Goal: Transaction & Acquisition: Subscribe to service/newsletter

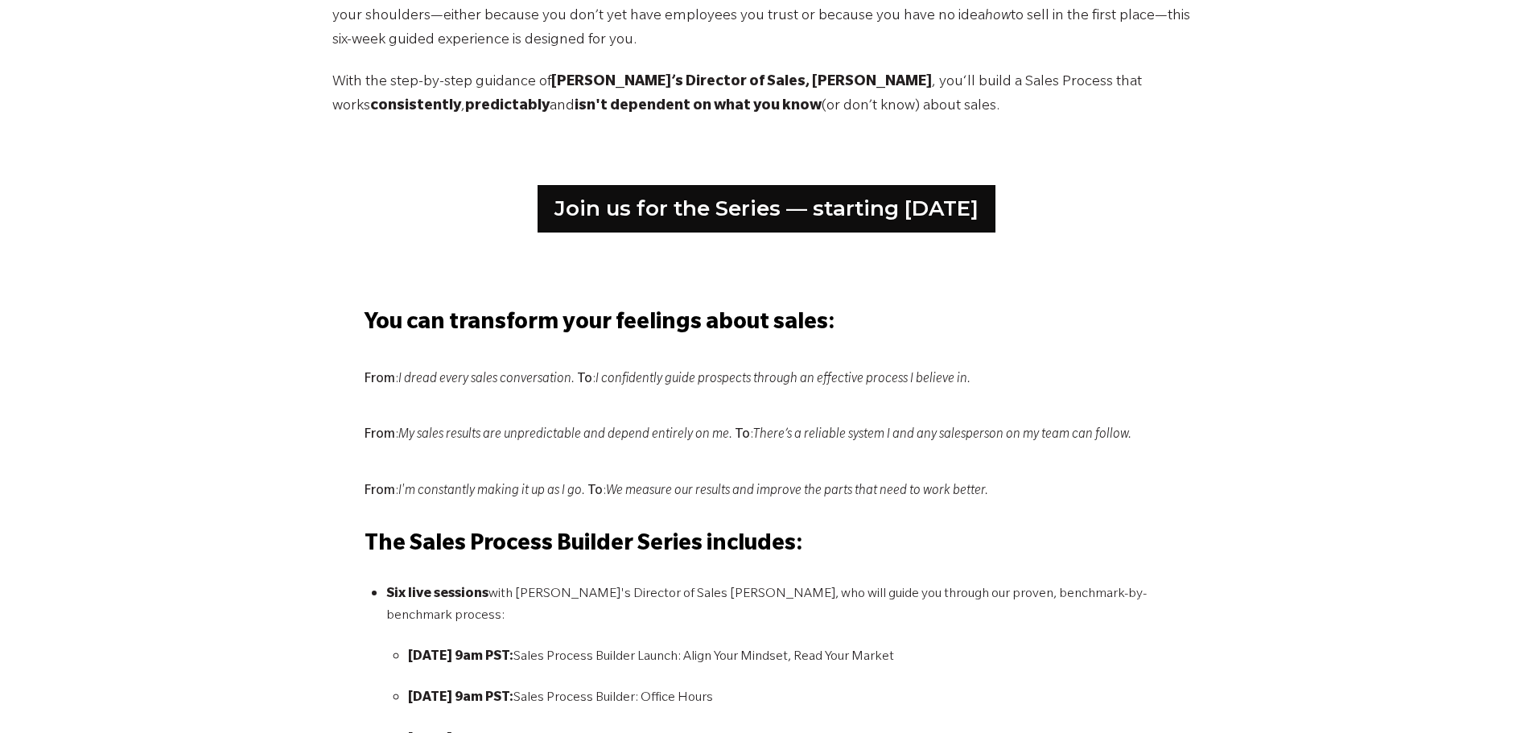
scroll to position [688, 0]
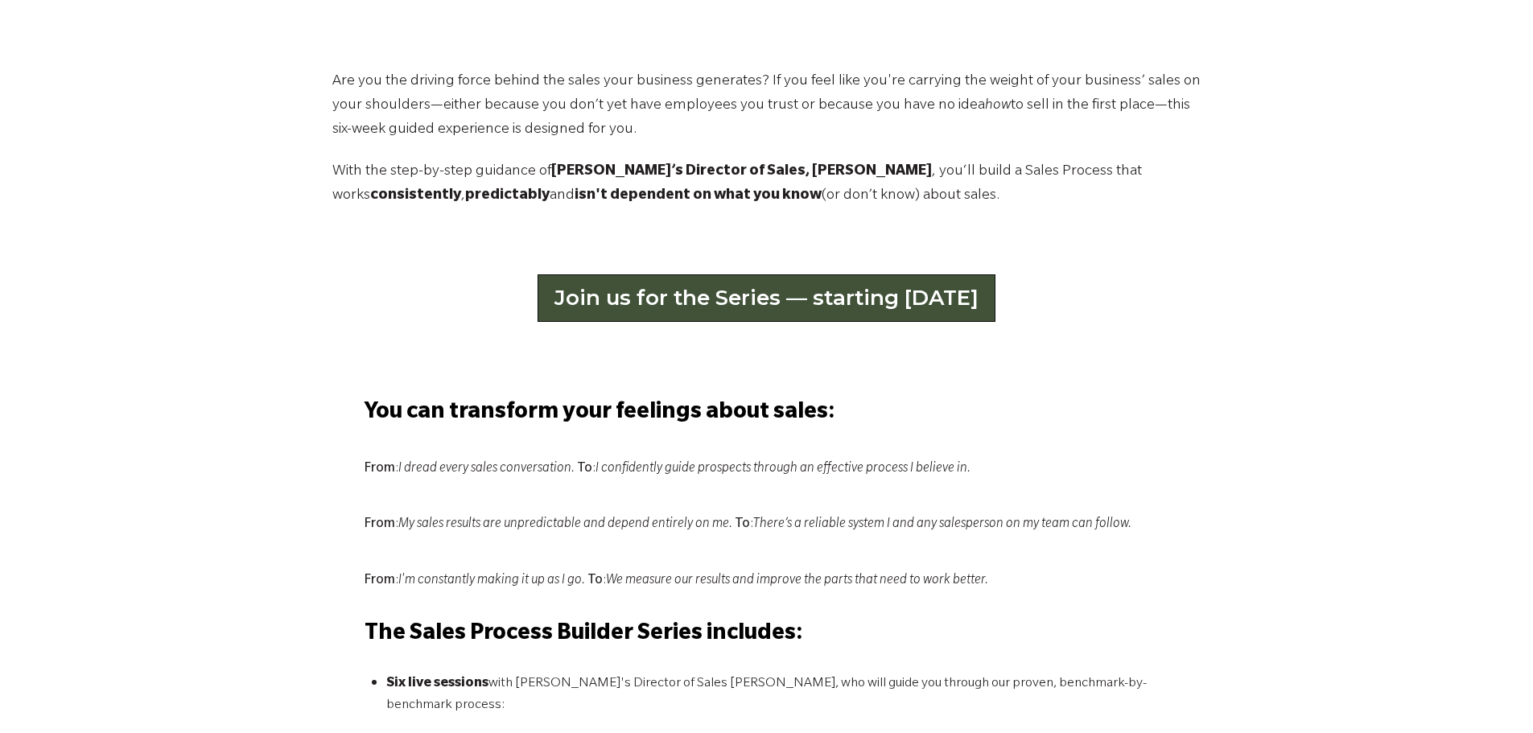
click at [788, 303] on link "Join us for the Series — starting June 3" at bounding box center [766, 297] width 458 height 47
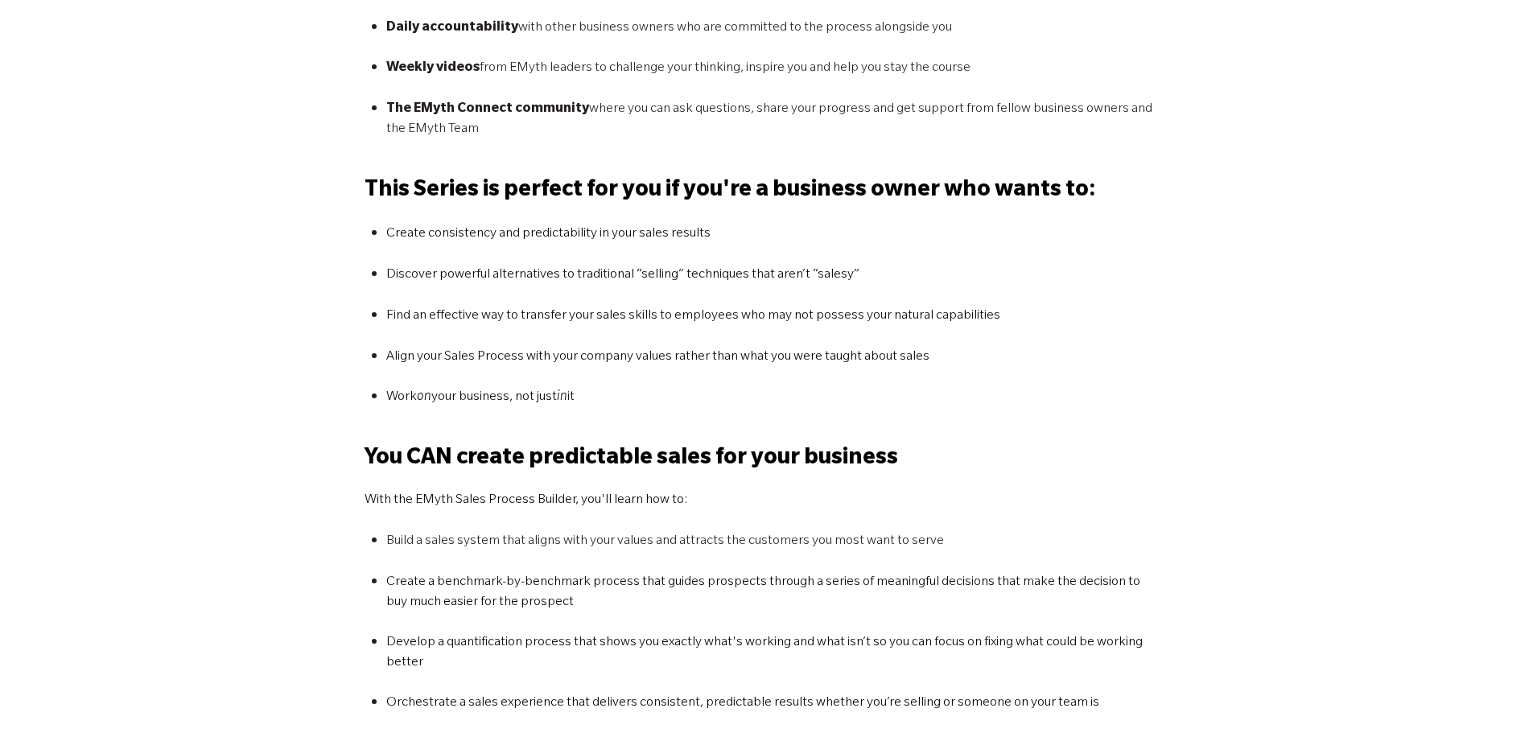
scroll to position [1744, 0]
